Goal: Find specific page/section: Find specific page/section

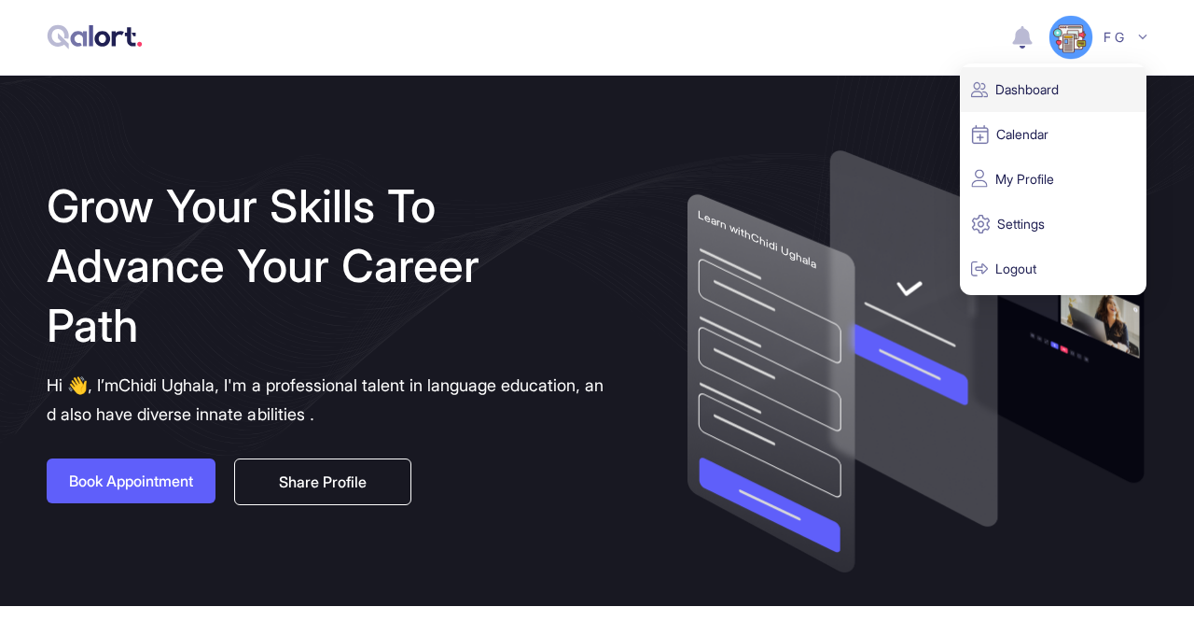
click at [1054, 91] on p "Dashboard" at bounding box center [1053, 89] width 164 height 35
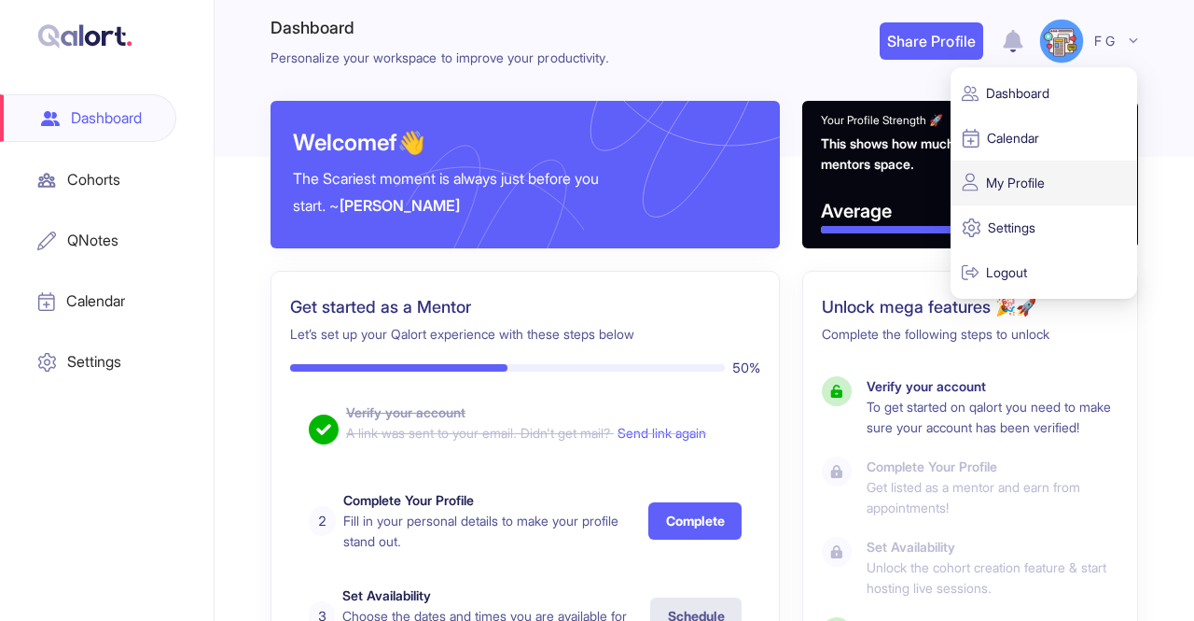
click at [1044, 193] on p "My Profile" at bounding box center [1044, 182] width 164 height 35
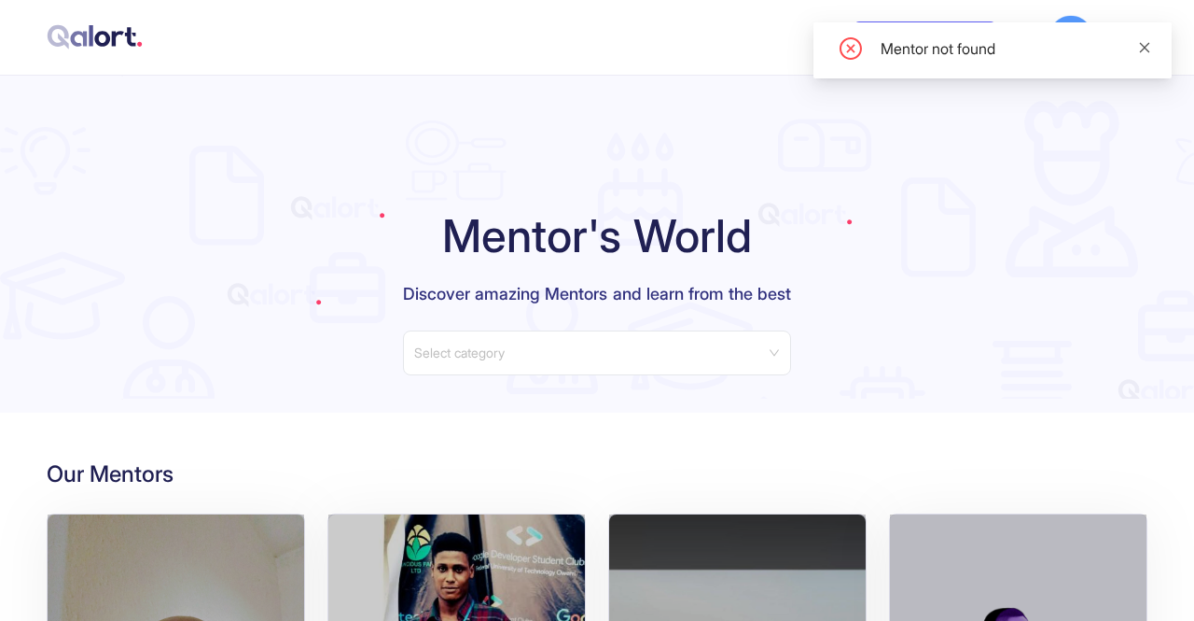
click at [1147, 43] on icon "close" at bounding box center [1144, 47] width 13 height 13
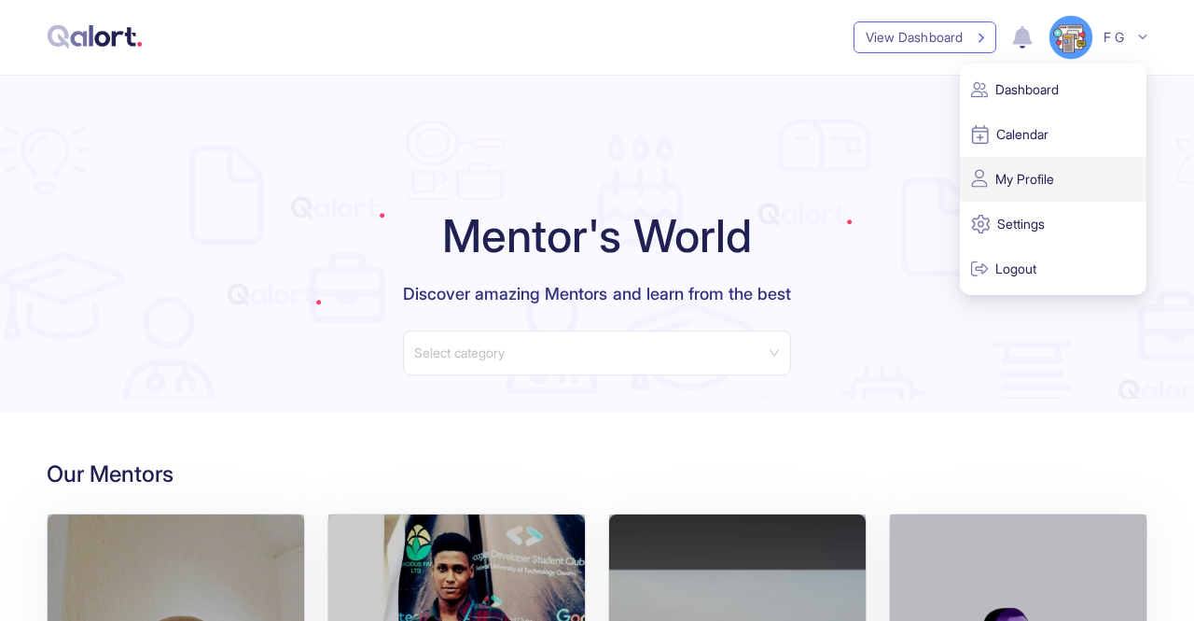
click at [1004, 191] on p "My Profile" at bounding box center [1053, 178] width 164 height 35
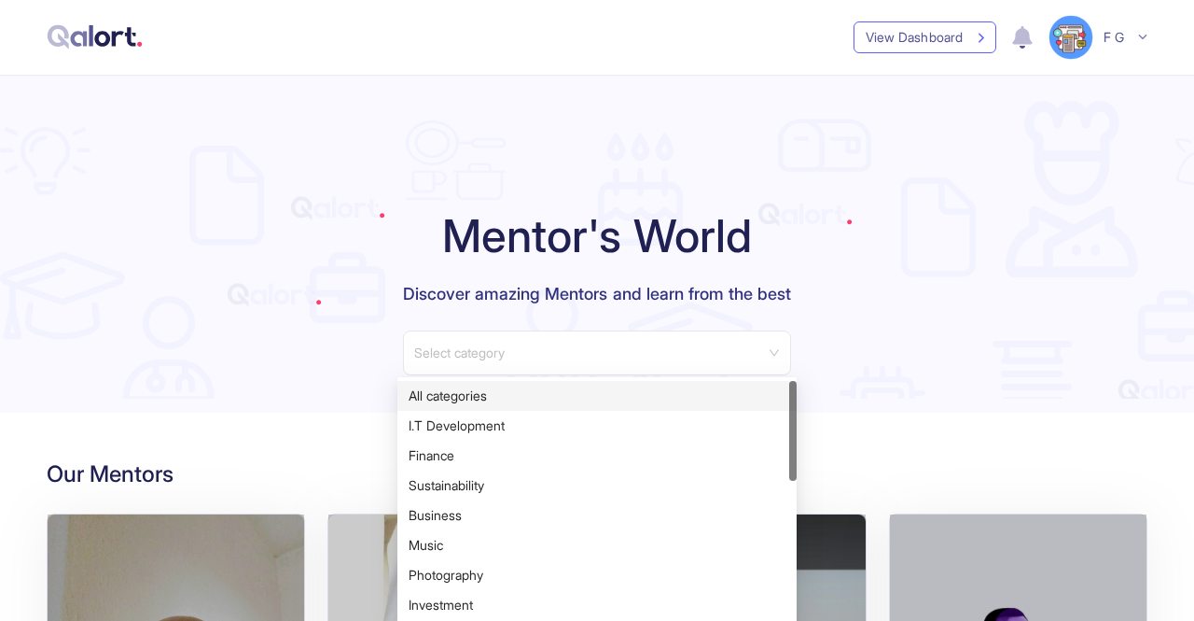
click at [500, 347] on input "search" at bounding box center [590, 345] width 353 height 28
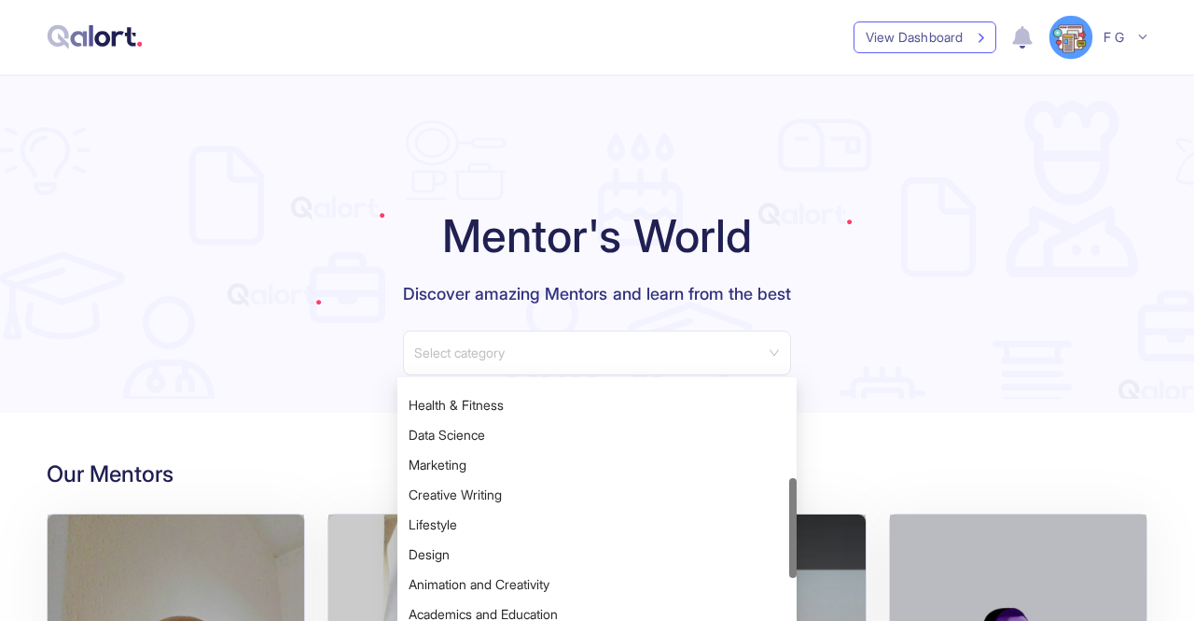
scroll to position [230, 0]
click at [461, 464] on div "Marketing" at bounding box center [597, 464] width 377 height 21
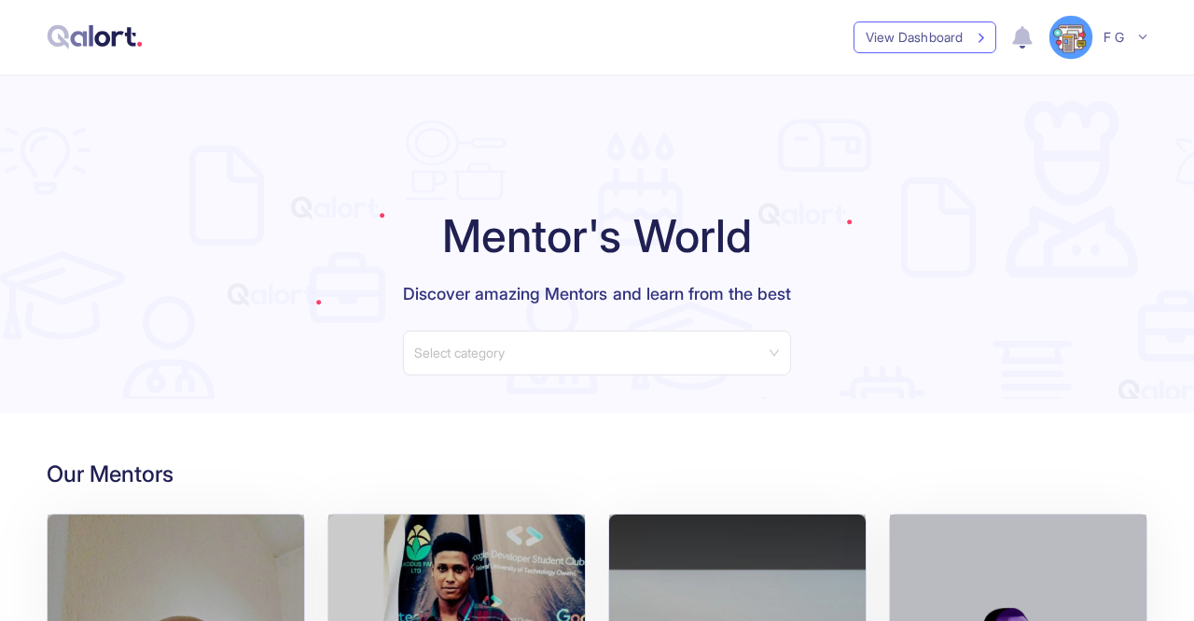
click at [760, 351] on input "search" at bounding box center [590, 345] width 353 height 28
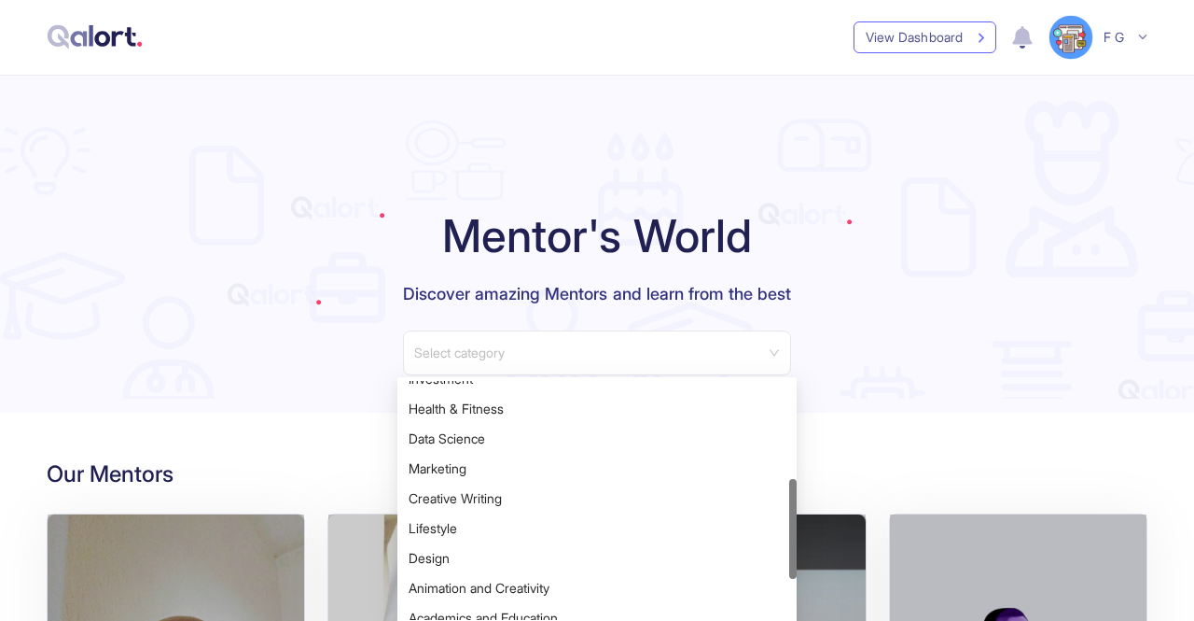
scroll to position [242, 0]
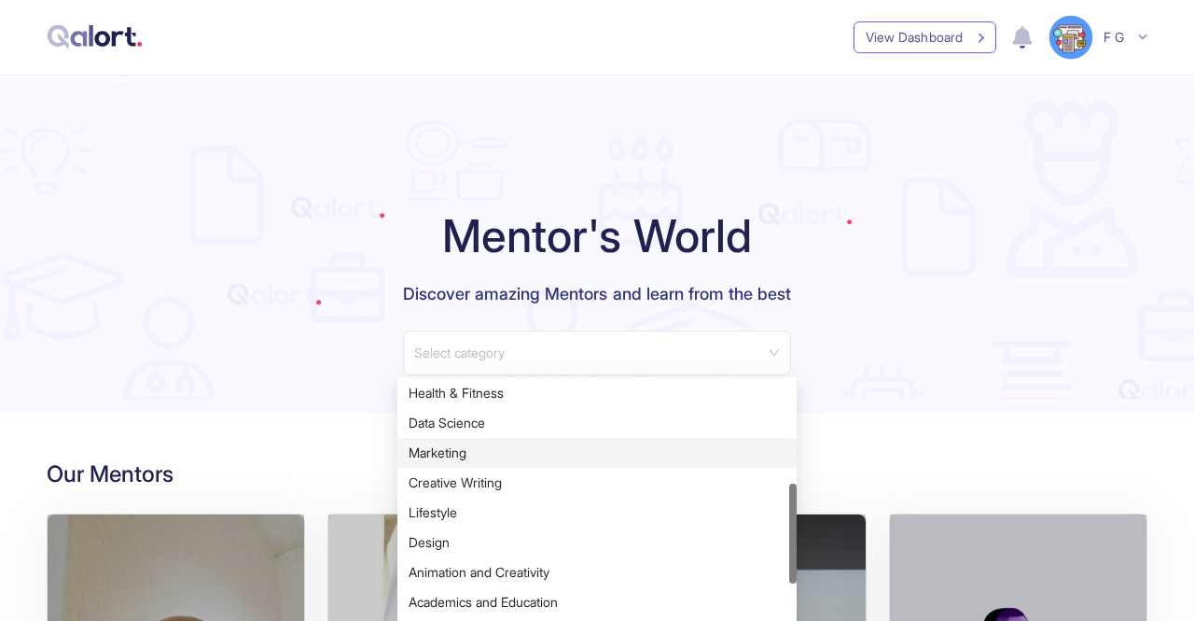
click at [571, 452] on div "Marketing" at bounding box center [597, 452] width 377 height 21
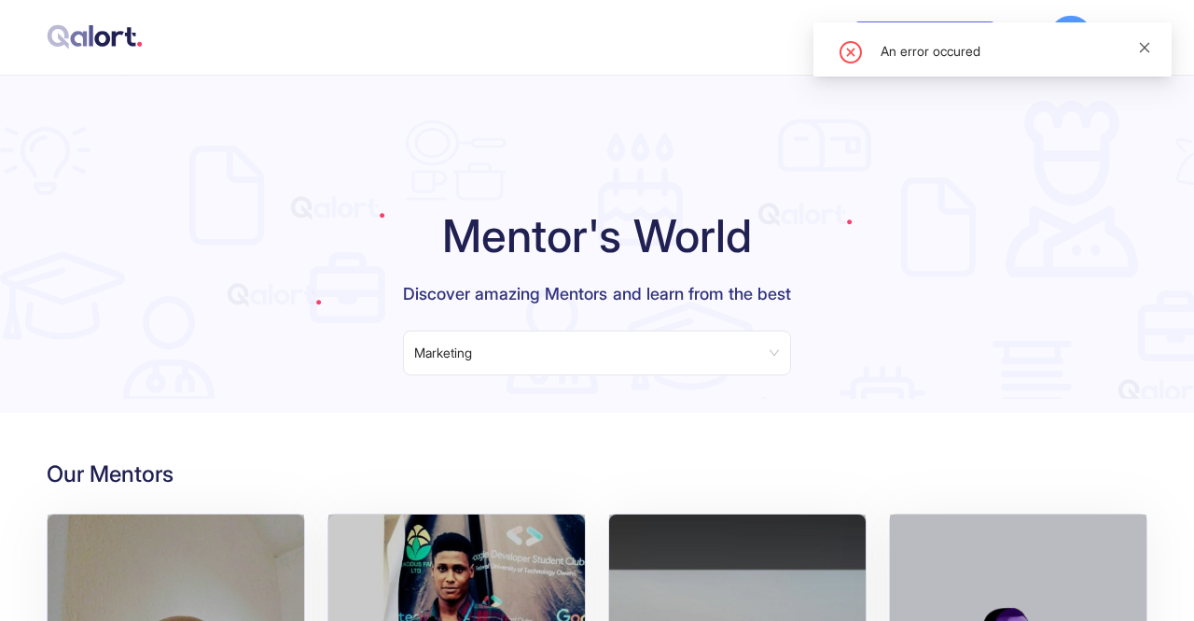
click at [1151, 48] on icon "close" at bounding box center [1144, 47] width 13 height 13
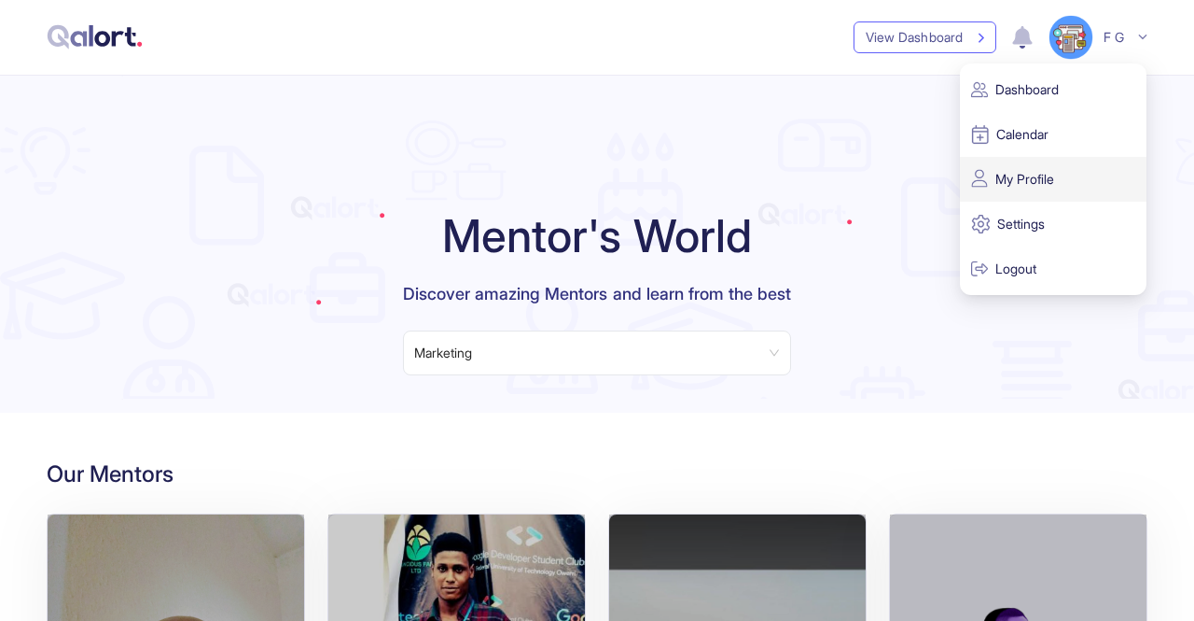
click at [1028, 180] on p "My Profile" at bounding box center [1053, 178] width 164 height 35
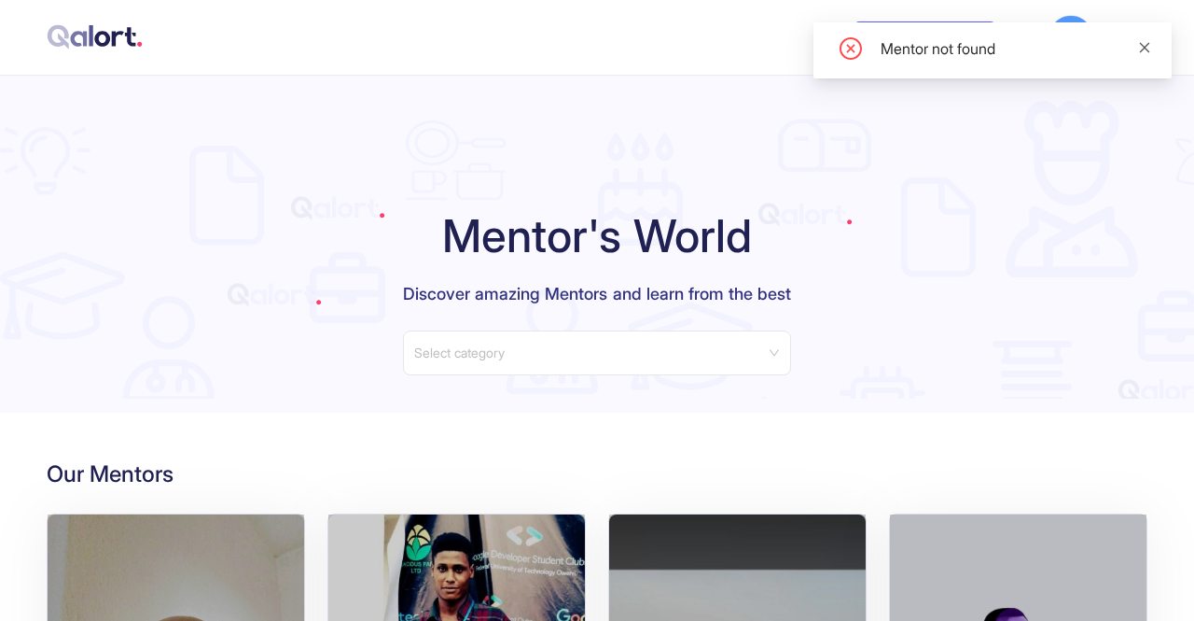
click at [1142, 45] on icon "close" at bounding box center [1145, 47] width 10 height 10
